Goal: Find specific page/section: Find specific page/section

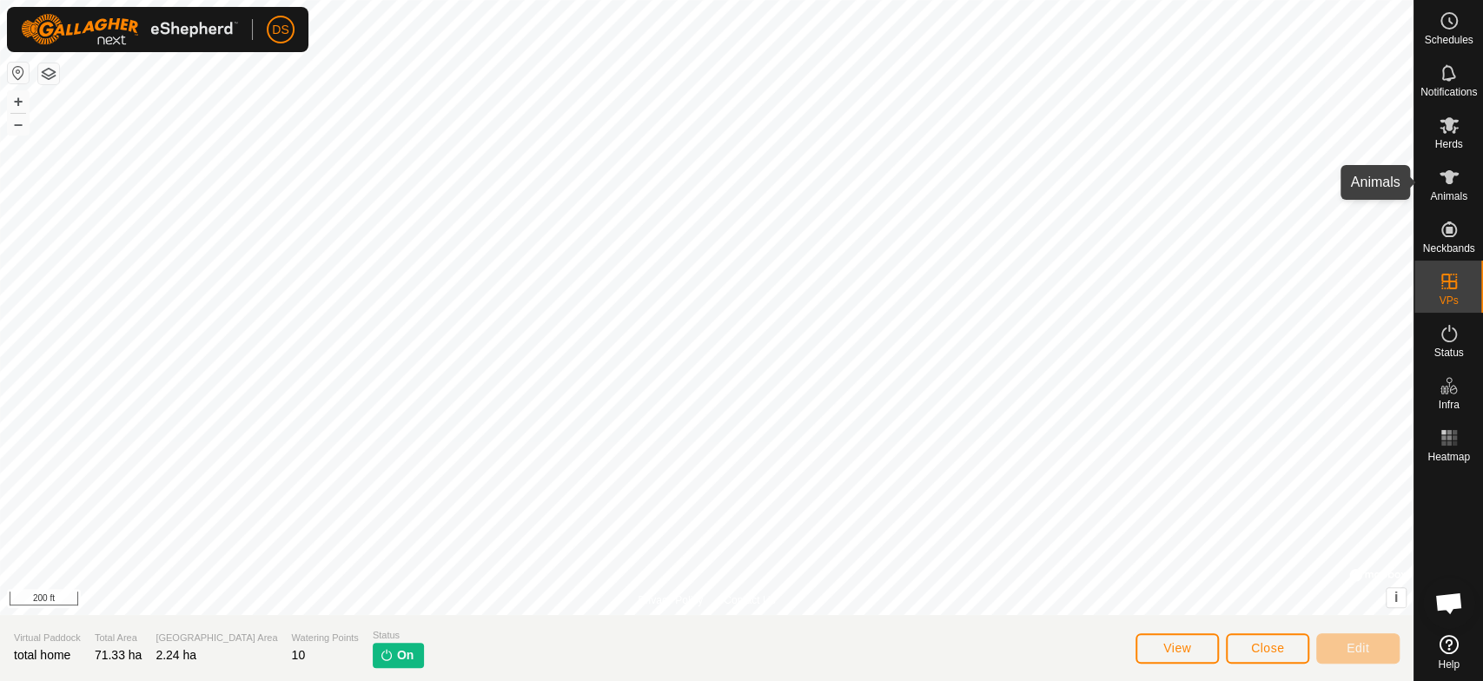
click at [1438, 182] on icon at bounding box center [1448, 177] width 21 height 21
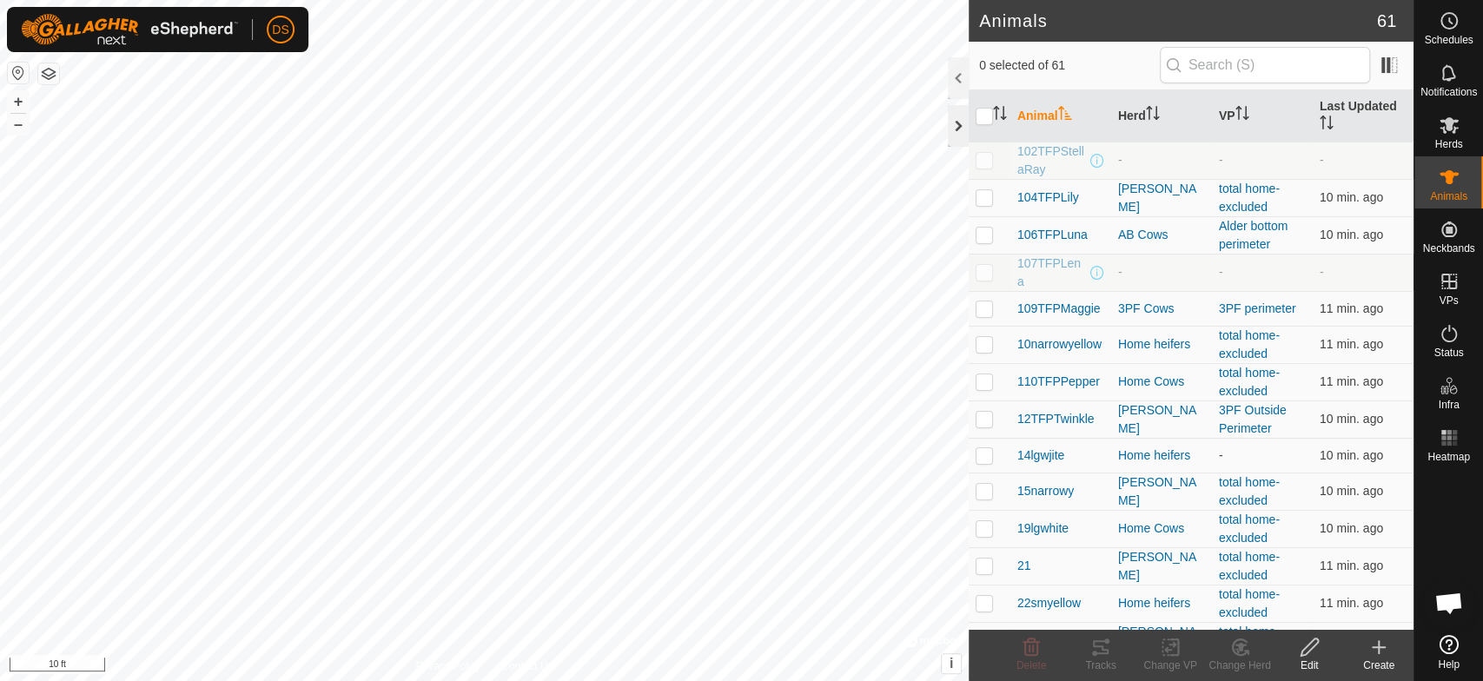
click at [960, 118] on div at bounding box center [958, 126] width 21 height 42
